Goal: Navigation & Orientation: Understand site structure

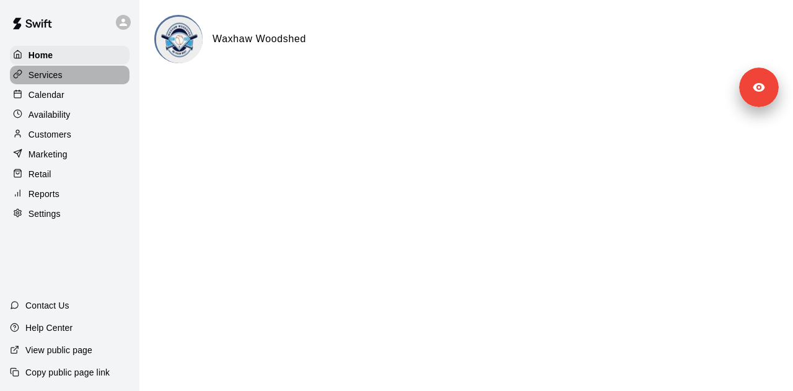
click at [80, 74] on div "Services" at bounding box center [70, 75] width 120 height 19
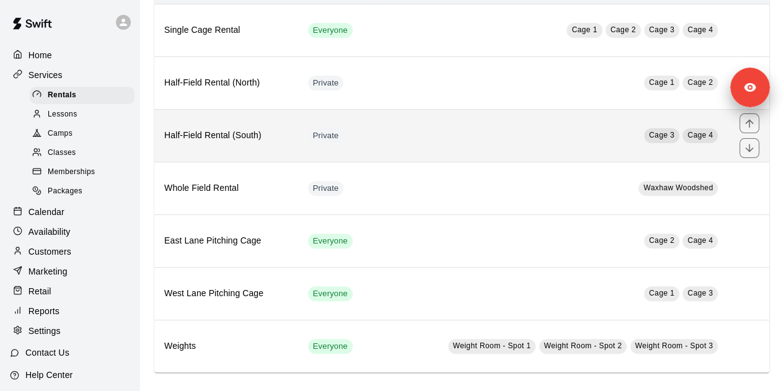
scroll to position [120, 0]
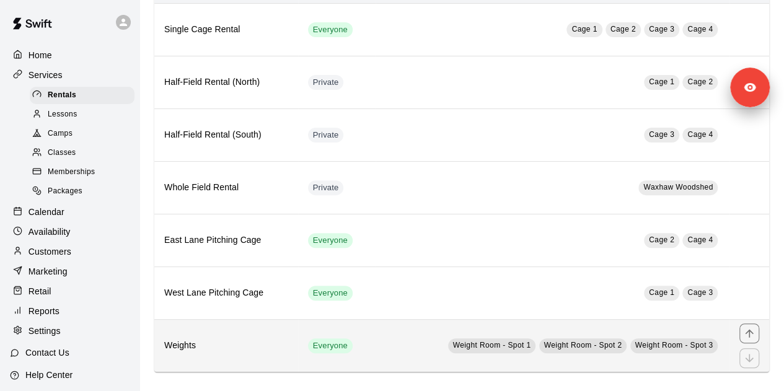
click at [256, 329] on th "Weights" at bounding box center [226, 345] width 144 height 53
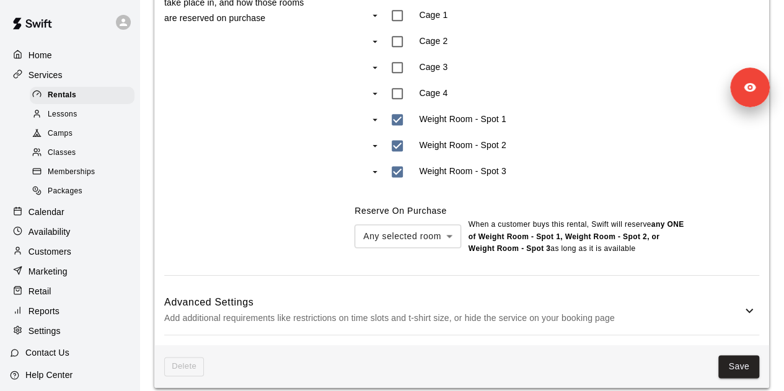
scroll to position [774, 0]
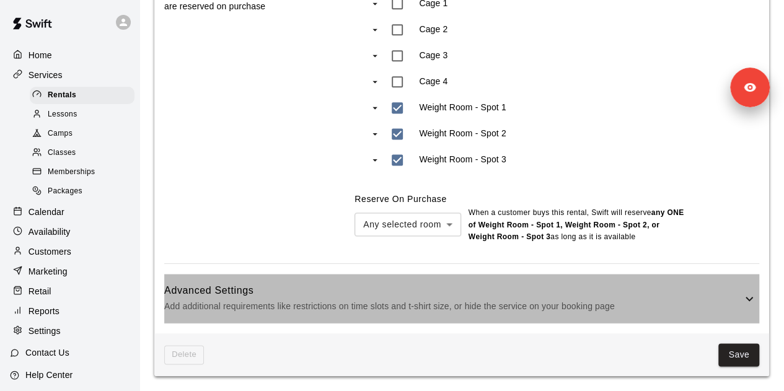
click at [282, 293] on h6 "Advanced Settings" at bounding box center [453, 291] width 578 height 16
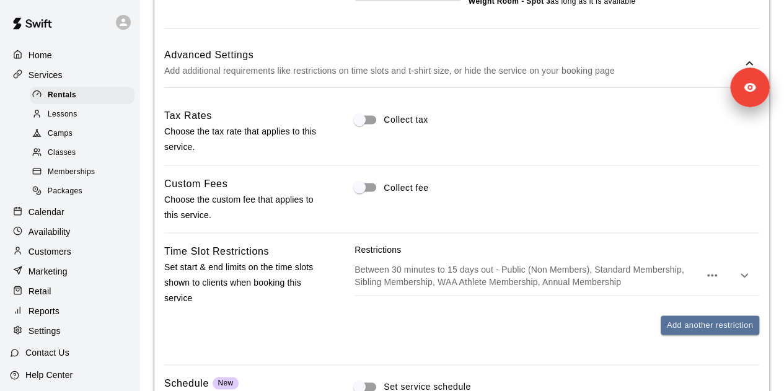
scroll to position [906, 0]
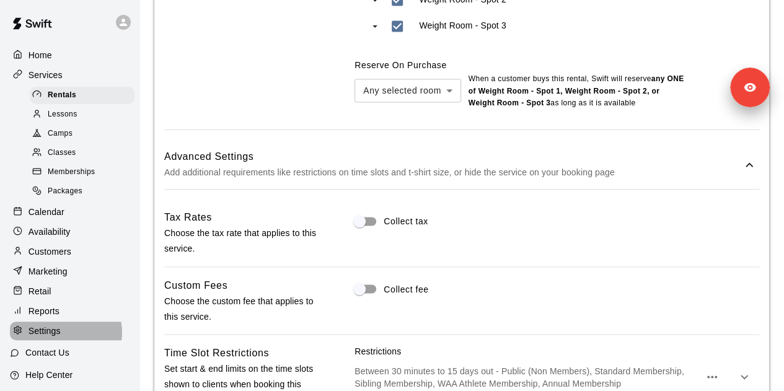
click at [63, 340] on div "Settings" at bounding box center [70, 331] width 120 height 19
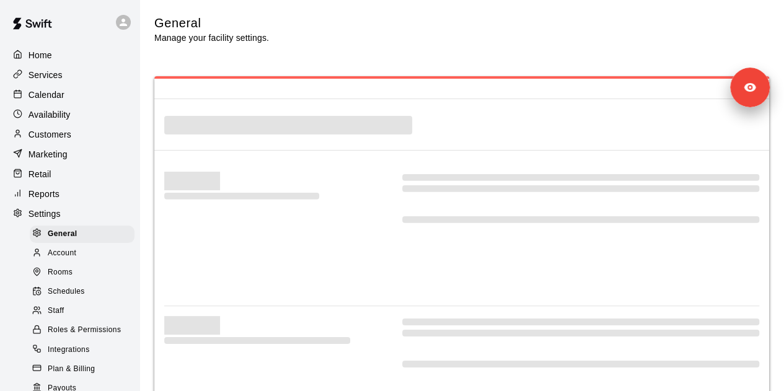
select select "**"
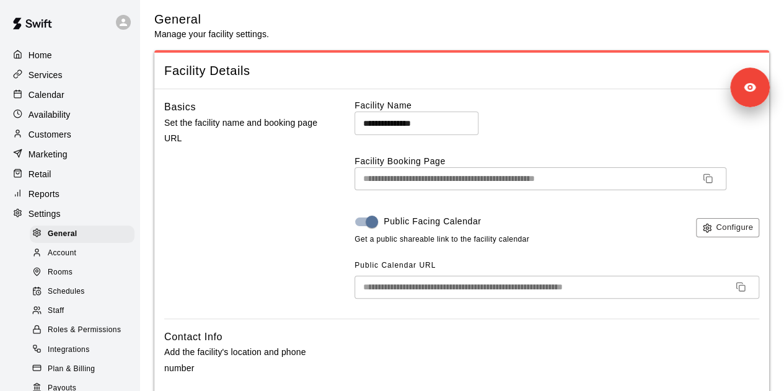
scroll to position [3, 0]
click at [77, 80] on div "Services" at bounding box center [70, 75] width 120 height 19
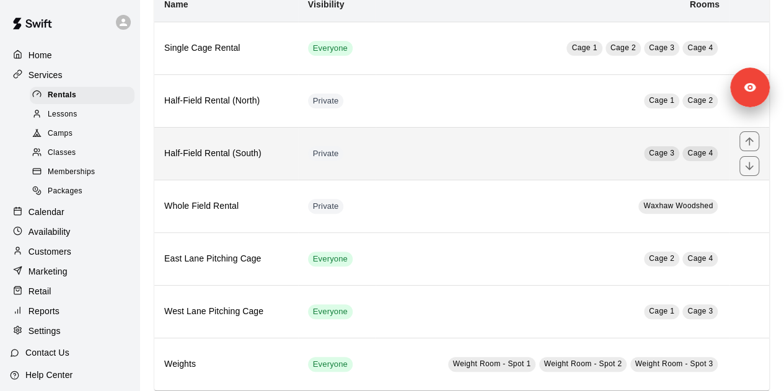
scroll to position [120, 0]
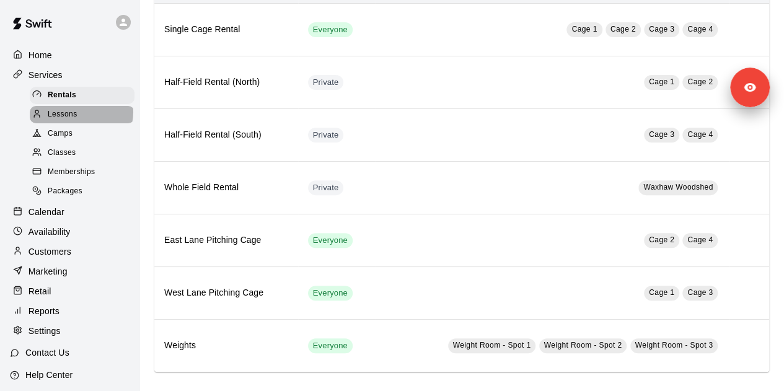
click at [81, 115] on div "Lessons" at bounding box center [82, 114] width 105 height 17
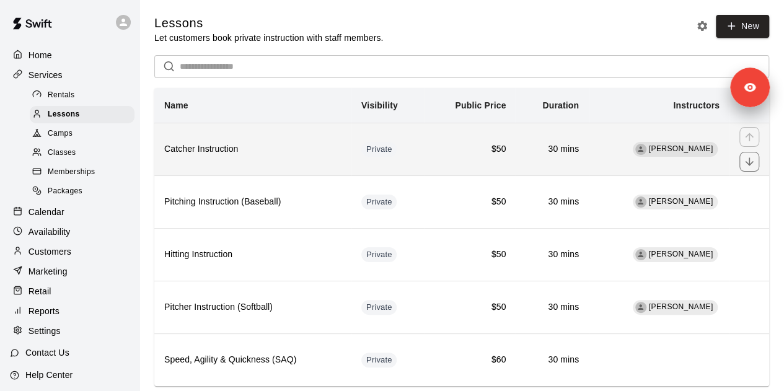
scroll to position [26, 0]
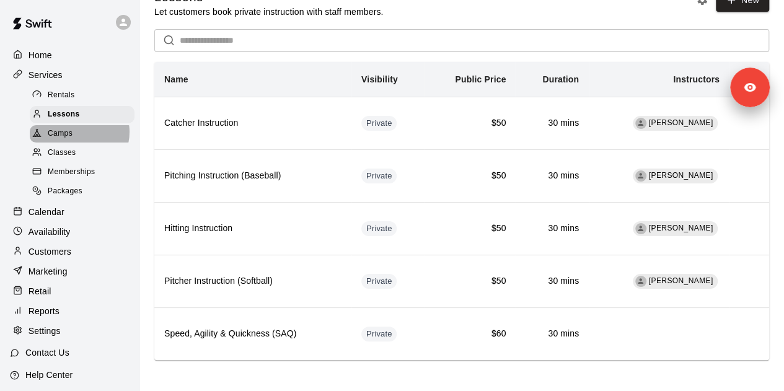
click at [79, 136] on div "Camps" at bounding box center [82, 133] width 105 height 17
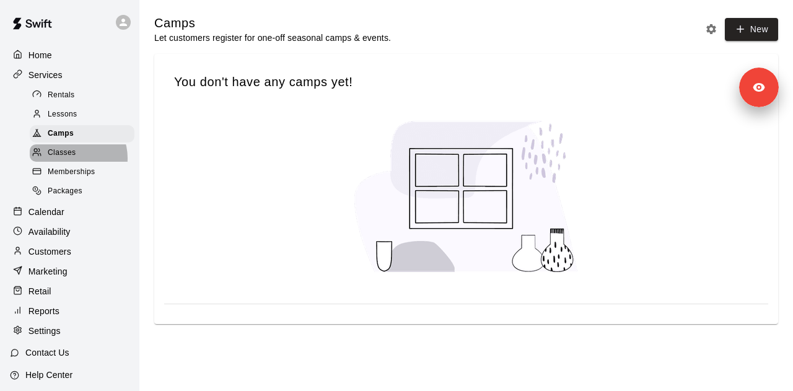
click at [72, 159] on span "Classes" at bounding box center [62, 153] width 28 height 12
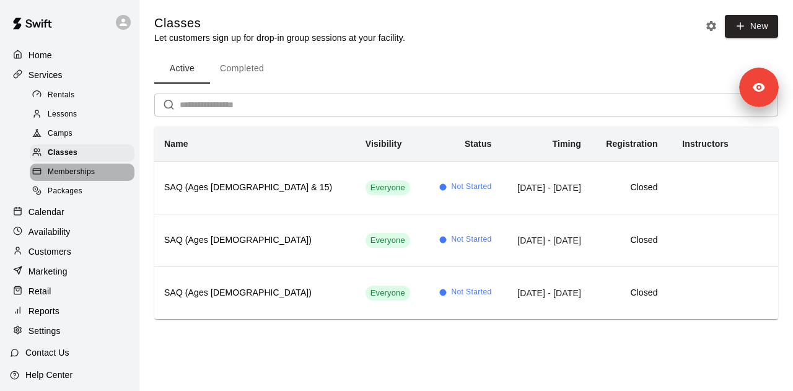
click at [86, 179] on span "Memberships" at bounding box center [71, 172] width 47 height 12
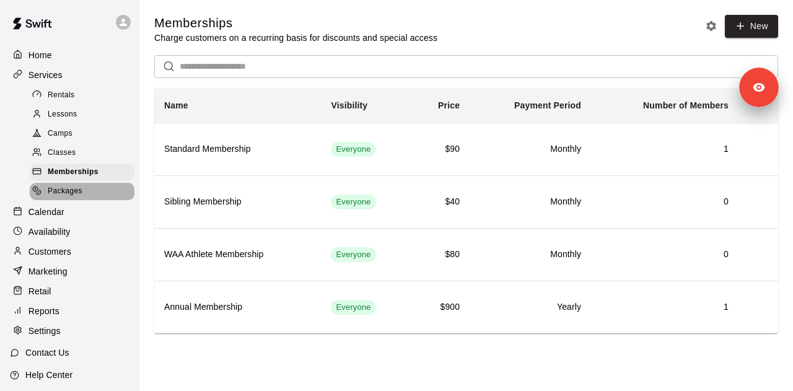
click at [82, 198] on span "Packages" at bounding box center [65, 191] width 35 height 12
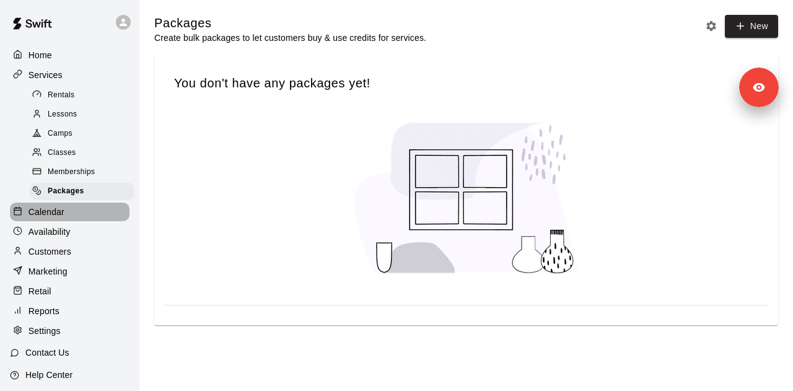
click at [71, 221] on div "Calendar" at bounding box center [70, 212] width 120 height 19
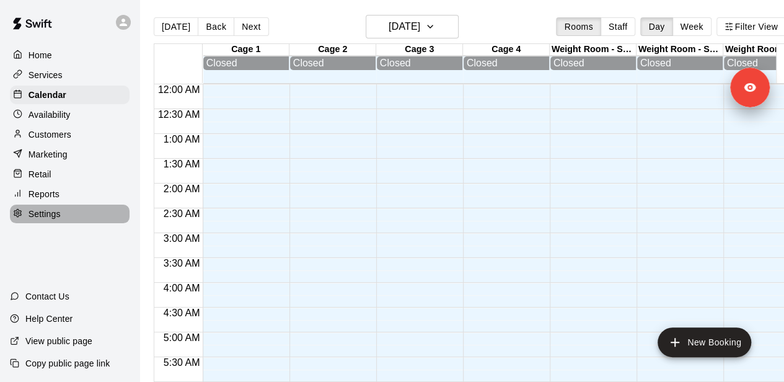
click at [71, 221] on div "Settings" at bounding box center [70, 214] width 120 height 19
select select "**"
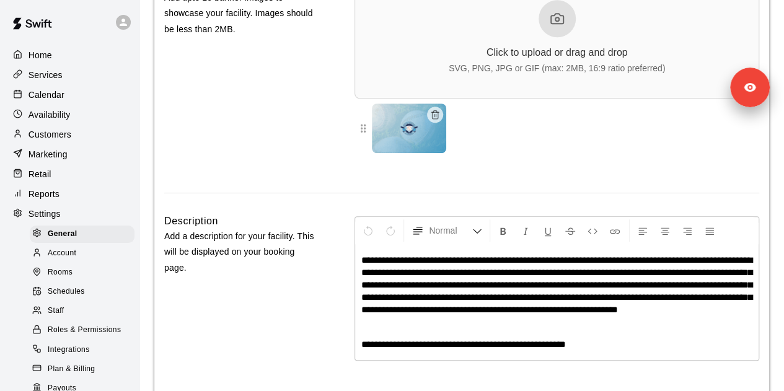
scroll to position [2915, 0]
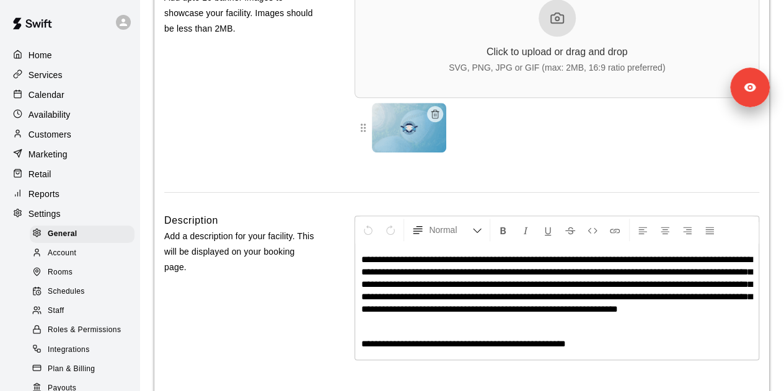
click at [96, 299] on div "Schedules" at bounding box center [82, 291] width 105 height 17
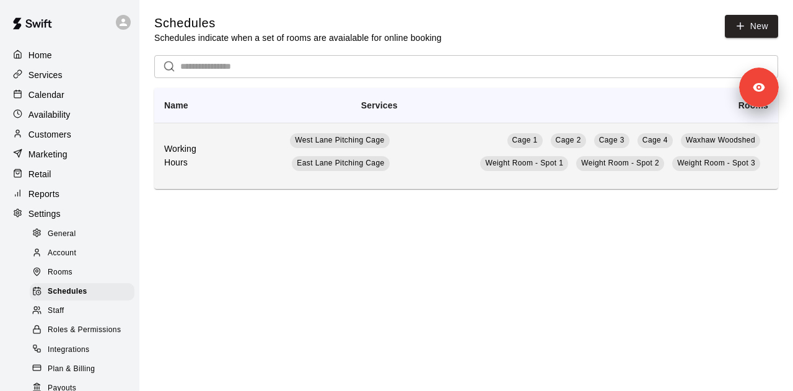
click at [211, 161] on h6 "Working Hours" at bounding box center [187, 156] width 46 height 27
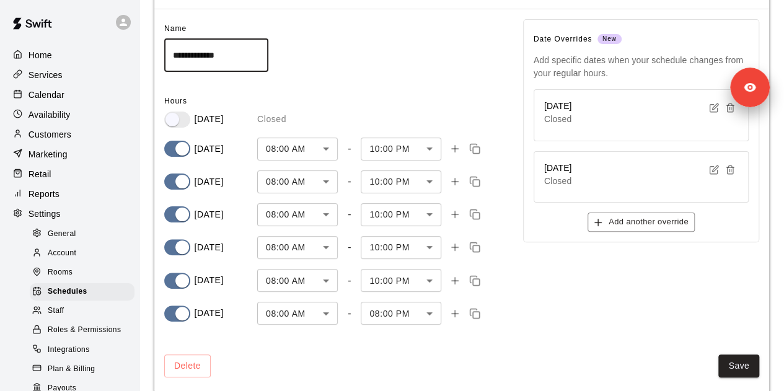
scroll to position [84, 0]
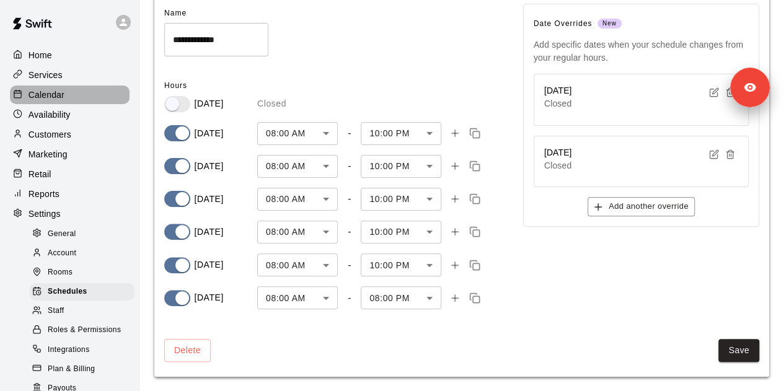
click at [77, 87] on div "Calendar" at bounding box center [70, 95] width 120 height 19
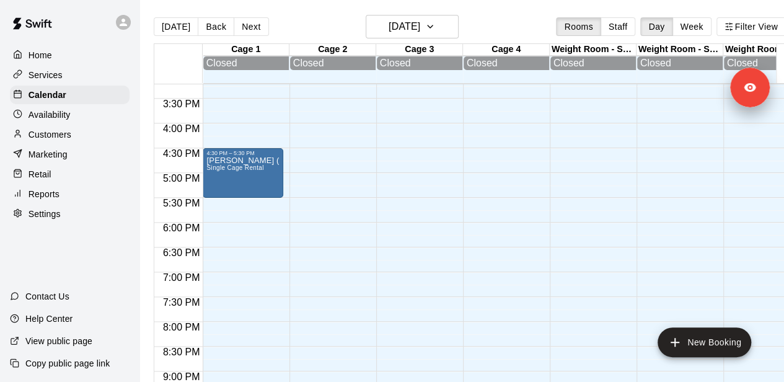
scroll to position [755, 0]
click at [259, 189] on div "[PERSON_NAME] (Softball) Single Cage Rental" at bounding box center [242, 347] width 73 height 382
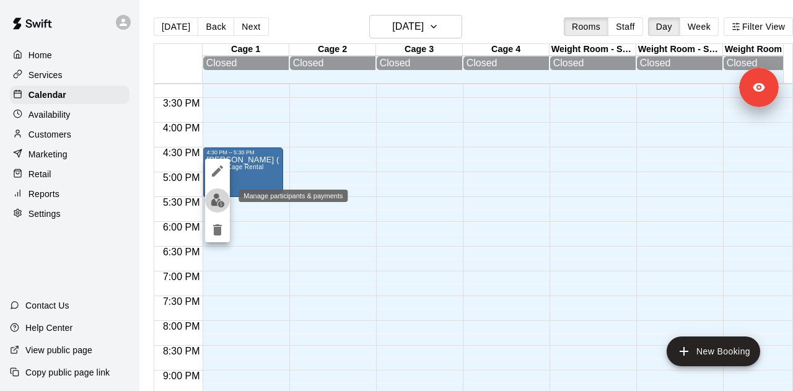
click at [216, 201] on img "edit" at bounding box center [218, 200] width 14 height 14
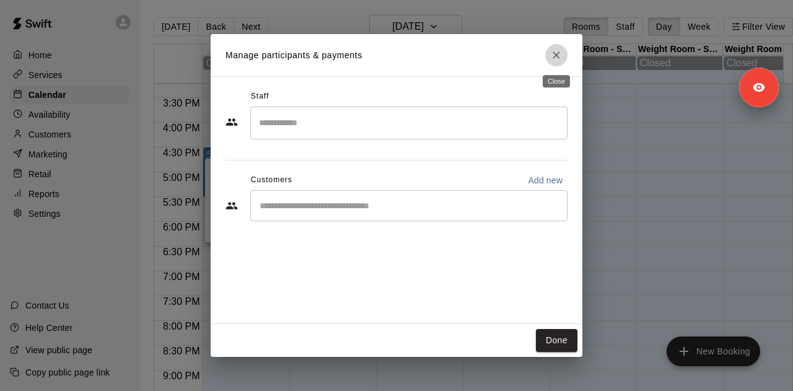
click at [555, 54] on icon "Close" at bounding box center [556, 54] width 7 height 7
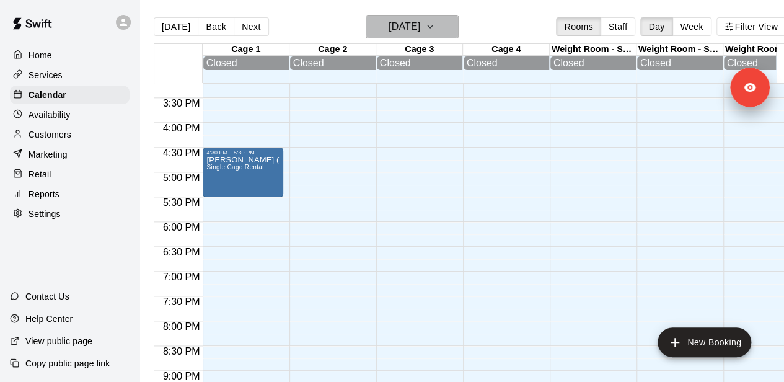
click at [441, 27] on button "[DATE]" at bounding box center [412, 27] width 93 height 24
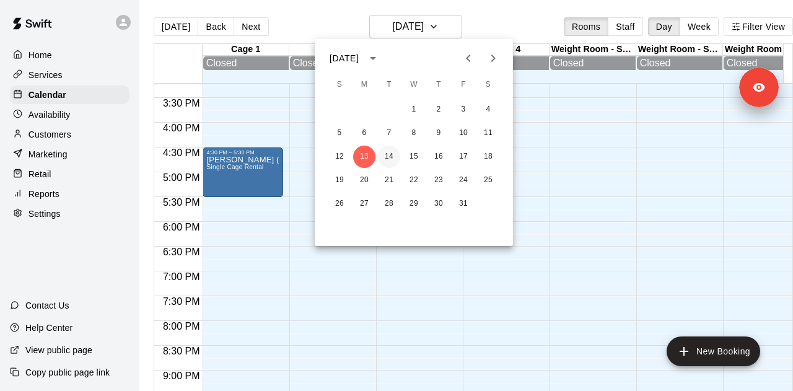
click at [382, 162] on button "14" at bounding box center [389, 157] width 22 height 22
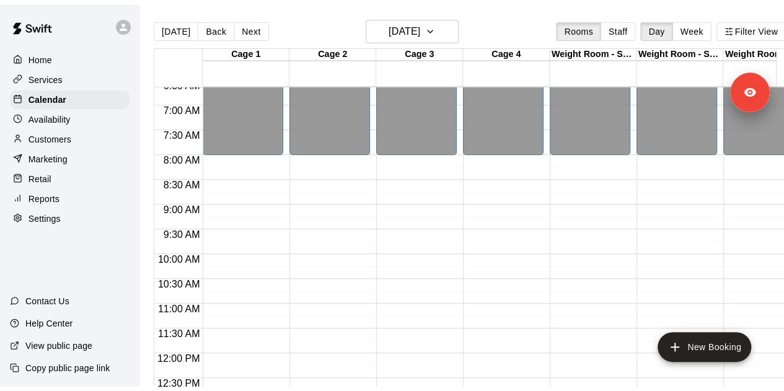
scroll to position [0, 0]
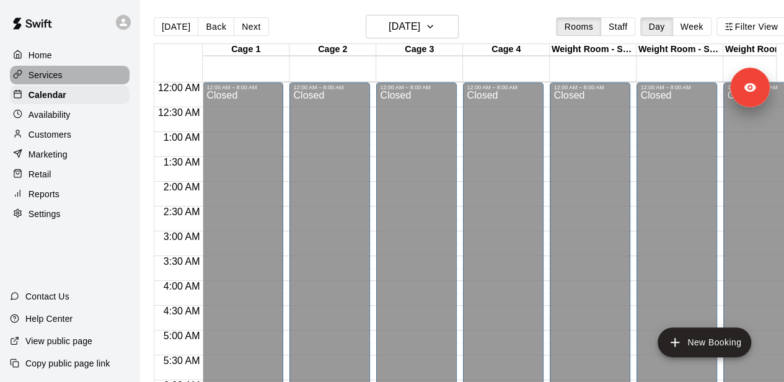
click at [60, 71] on p "Services" at bounding box center [46, 75] width 34 height 12
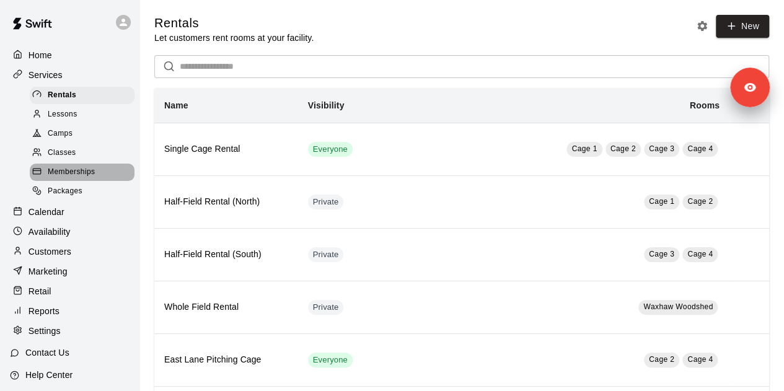
click at [81, 173] on span "Memberships" at bounding box center [71, 172] width 47 height 12
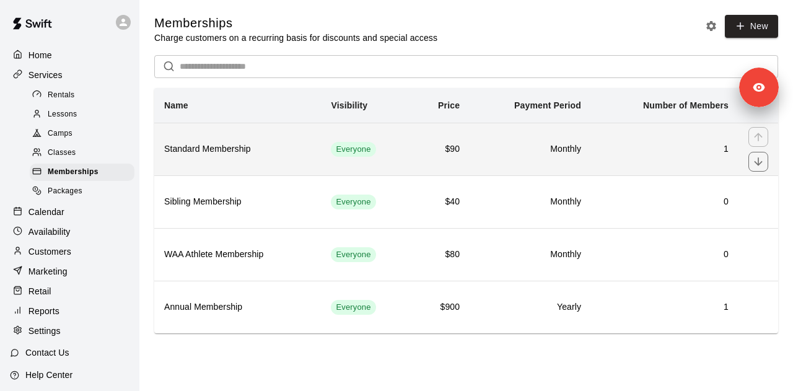
click at [271, 147] on h6 "Standard Membership" at bounding box center [237, 150] width 147 height 14
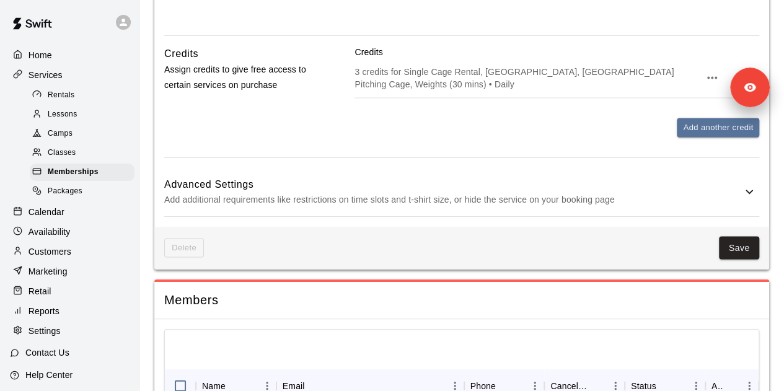
scroll to position [1200, 0]
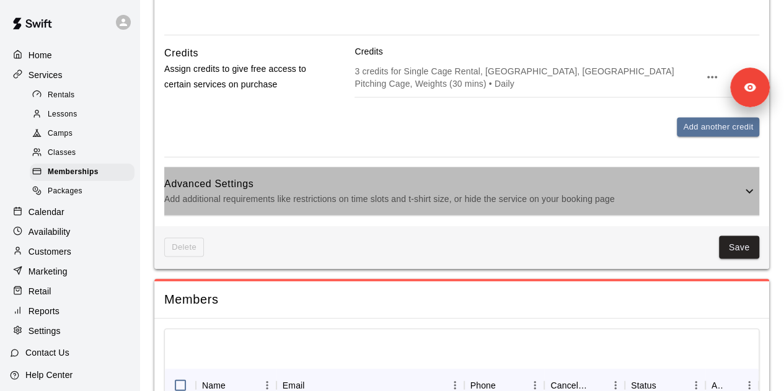
click at [343, 198] on p "Add additional requirements like restrictions on time slots and t-shirt size, o…" at bounding box center [453, 199] width 578 height 15
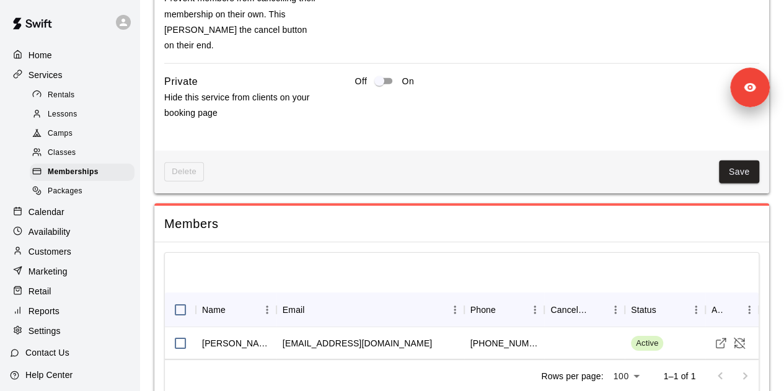
scroll to position [1858, 0]
click at [78, 99] on div "Rentals" at bounding box center [82, 95] width 105 height 17
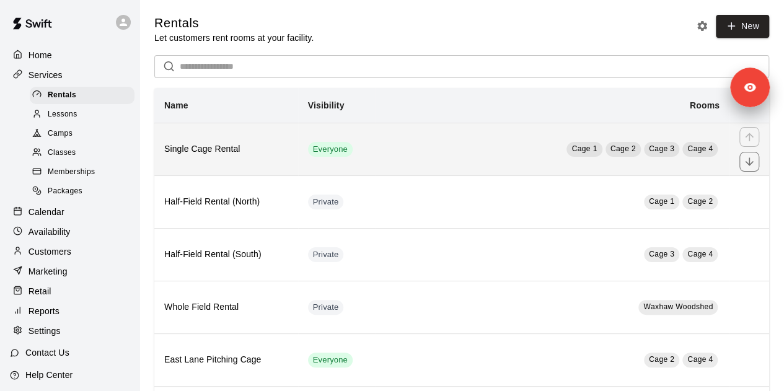
click at [409, 149] on td "Cage 1 Cage 2 Cage 3 Cage 4" at bounding box center [553, 149] width 354 height 53
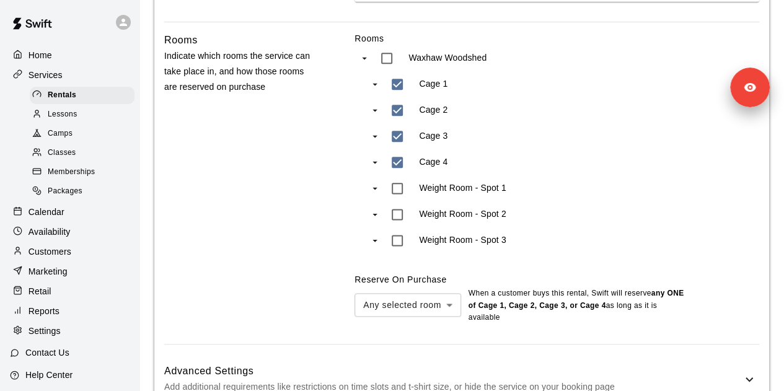
scroll to position [774, 0]
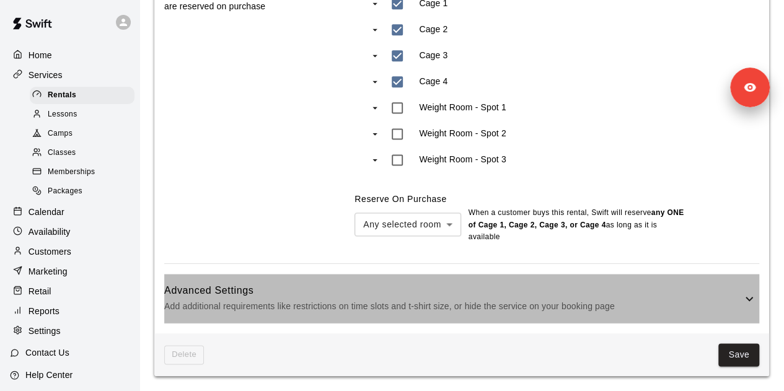
click at [304, 306] on p "Add additional requirements like restrictions on time slots and t-shirt size, o…" at bounding box center [453, 306] width 578 height 15
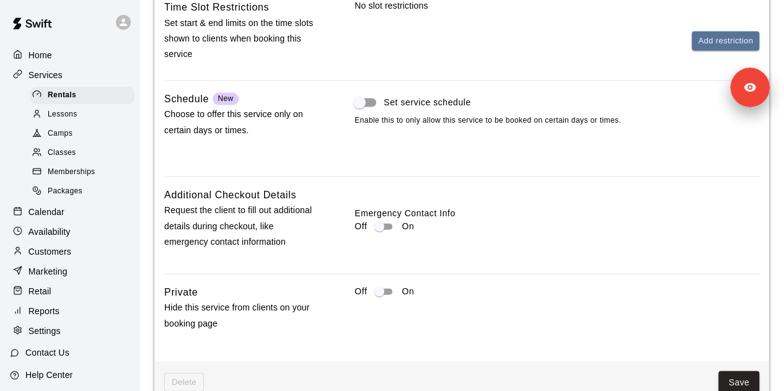
scroll to position [1279, 0]
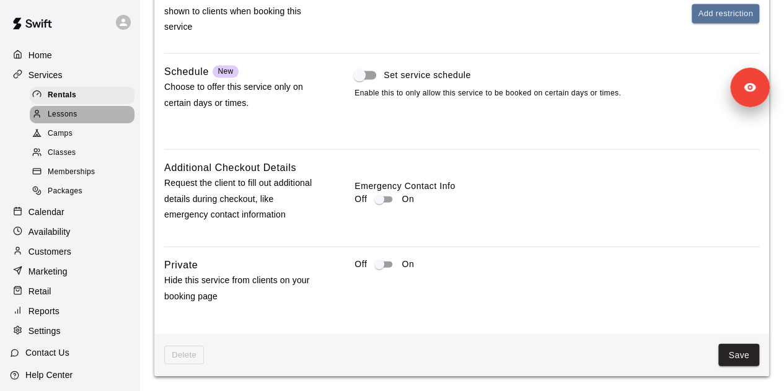
click at [103, 121] on div "Lessons" at bounding box center [82, 114] width 105 height 17
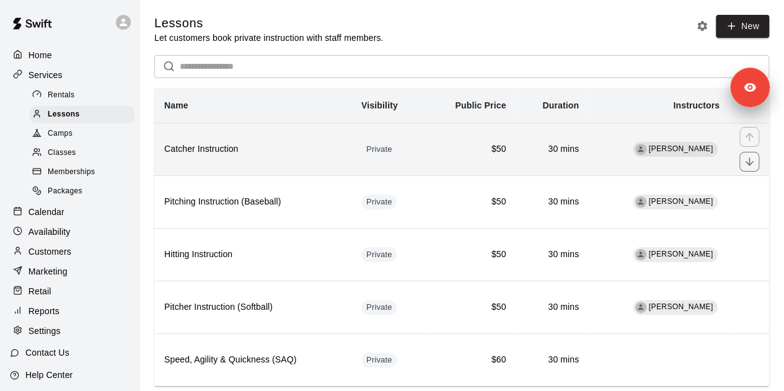
click at [264, 146] on h6 "Catcher Instruction" at bounding box center [252, 150] width 177 height 14
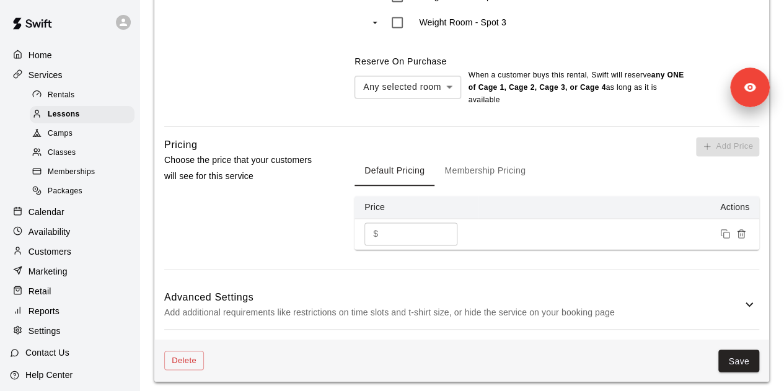
scroll to position [1121, 0]
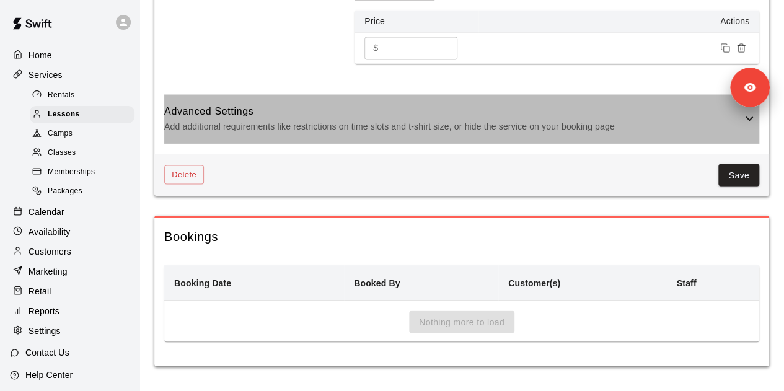
click at [335, 104] on h6 "Advanced Settings" at bounding box center [453, 111] width 578 height 16
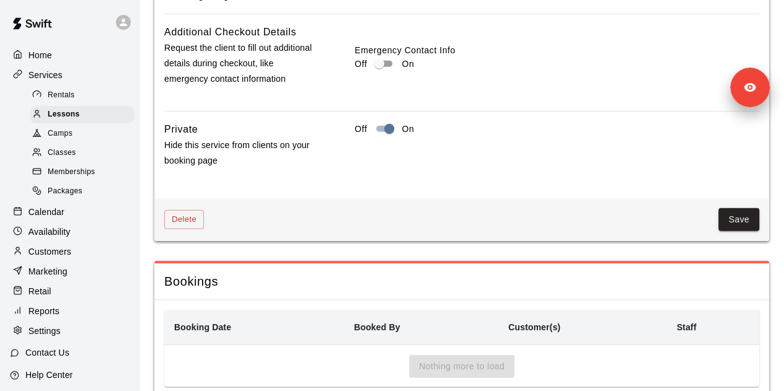
scroll to position [1629, 0]
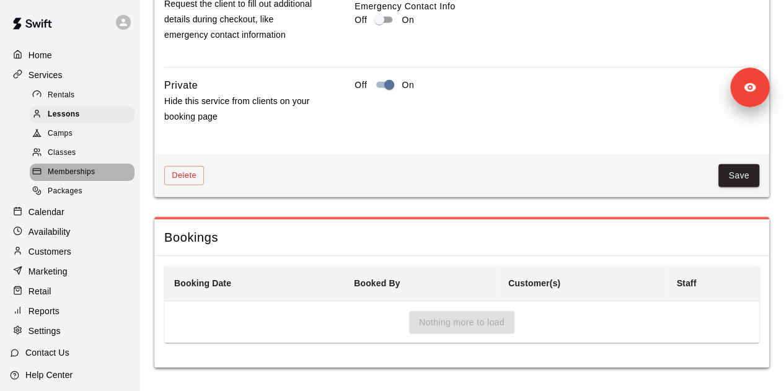
click at [105, 181] on div "Memberships" at bounding box center [82, 172] width 105 height 17
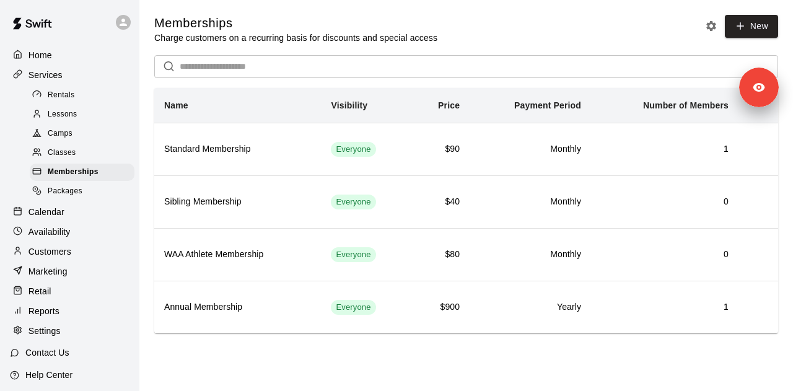
click at [92, 157] on div "Classes" at bounding box center [82, 152] width 105 height 17
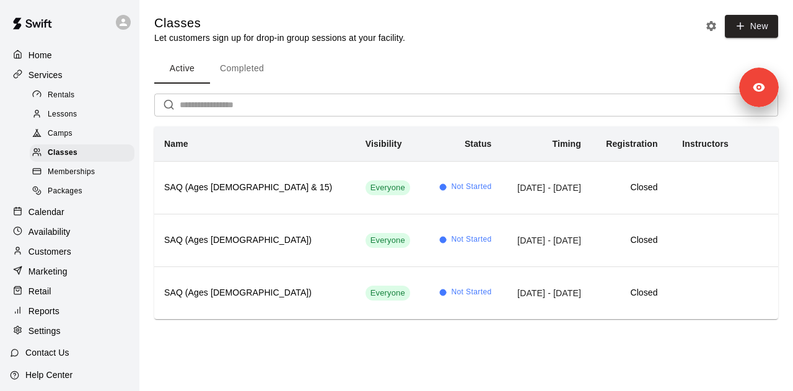
click at [71, 240] on div "Availability" at bounding box center [70, 232] width 120 height 19
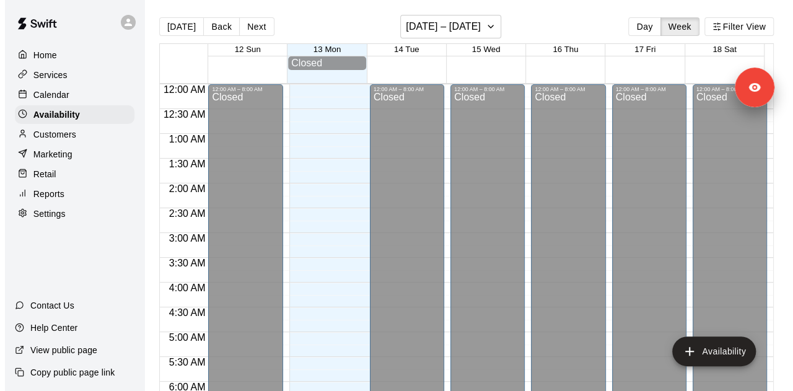
scroll to position [430, 0]
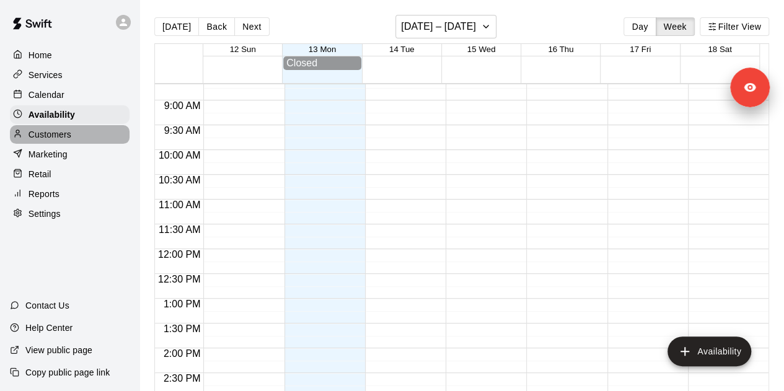
click at [74, 131] on div "Customers" at bounding box center [70, 134] width 120 height 19
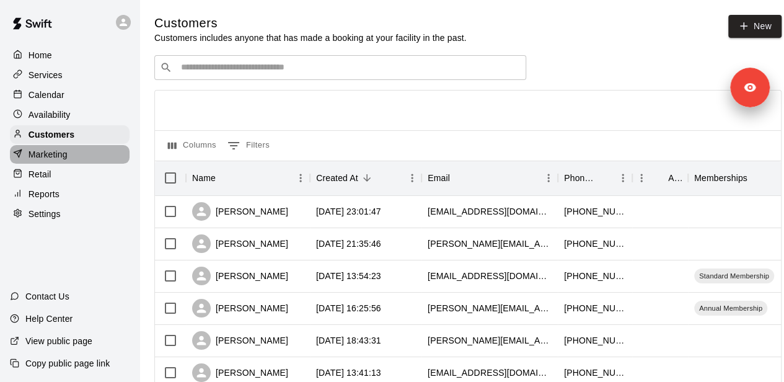
click at [69, 156] on div "Marketing" at bounding box center [70, 154] width 120 height 19
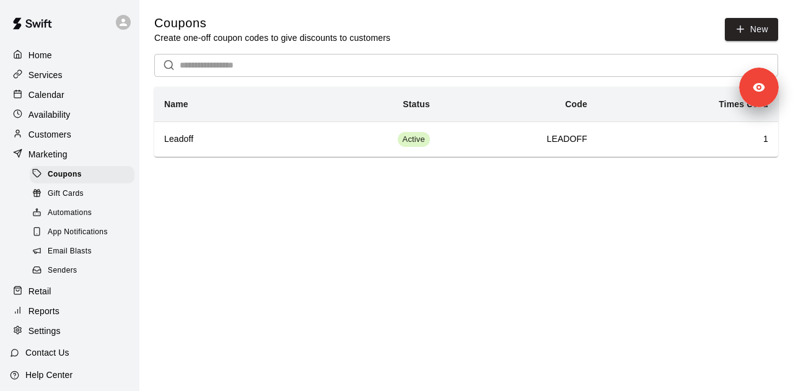
click at [86, 280] on div "Senders" at bounding box center [82, 270] width 105 height 17
